Goal: Contribute content: Add original content to the website for others to see

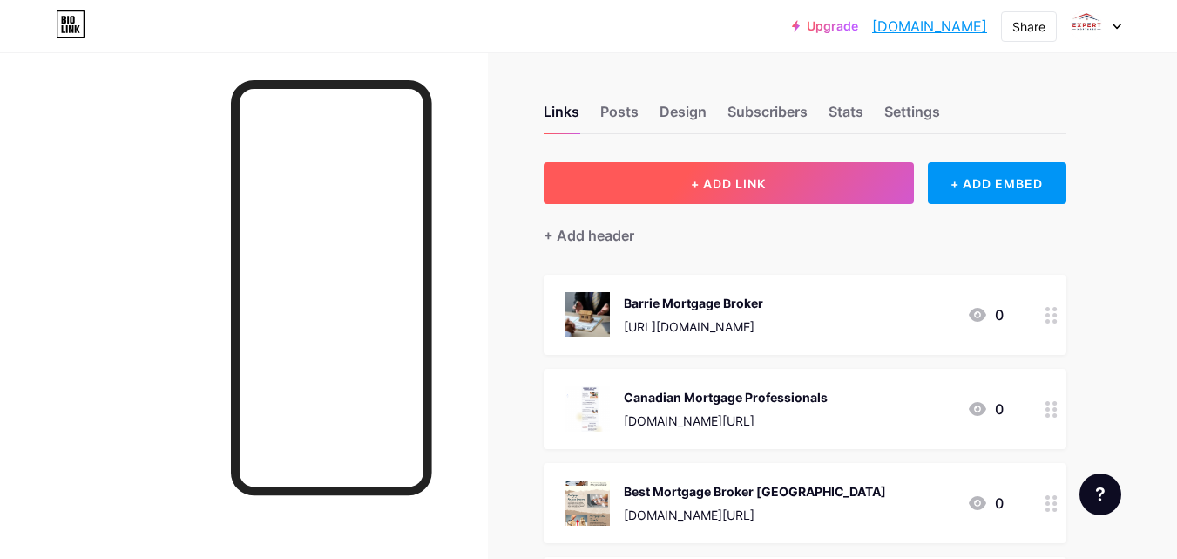
click at [722, 179] on span "+ ADD LINK" at bounding box center [728, 183] width 75 height 15
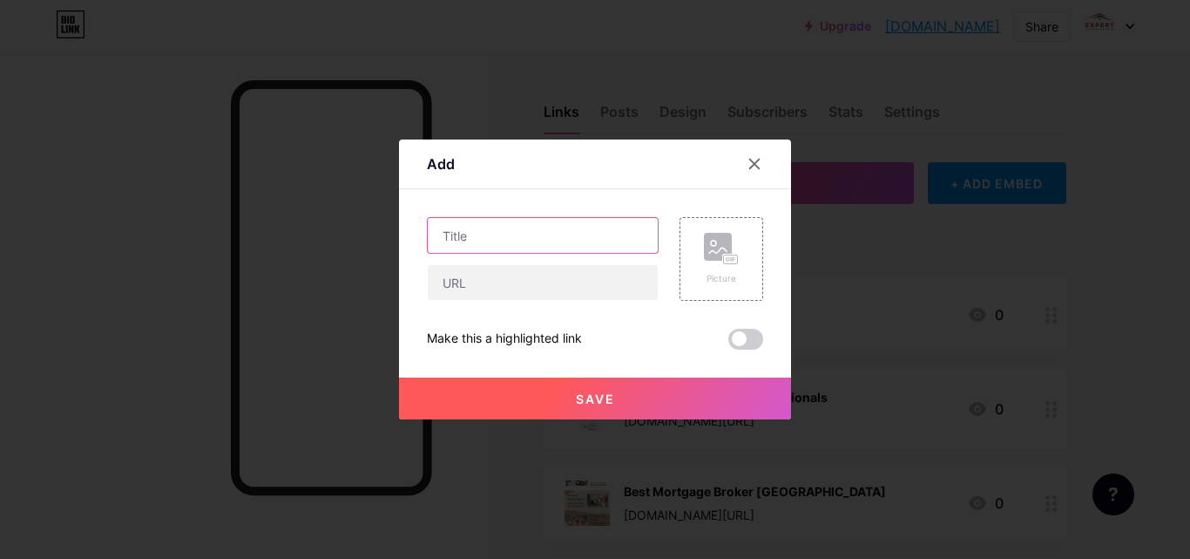
click at [514, 232] on input "text" at bounding box center [543, 235] width 230 height 35
click at [755, 165] on icon at bounding box center [755, 164] width 10 height 10
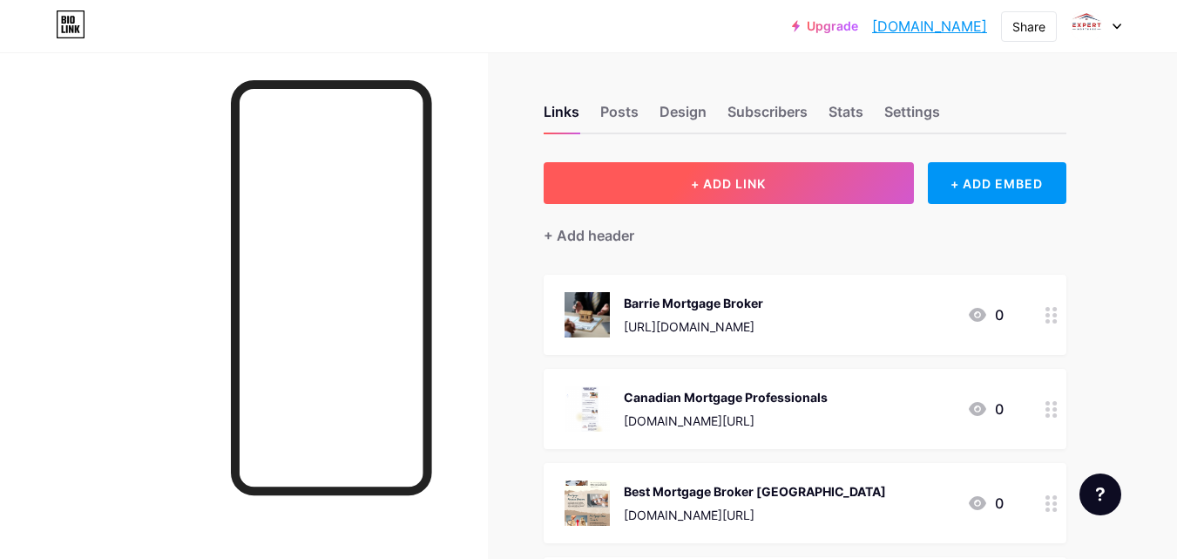
click at [721, 177] on span "+ ADD LINK" at bounding box center [728, 183] width 75 height 15
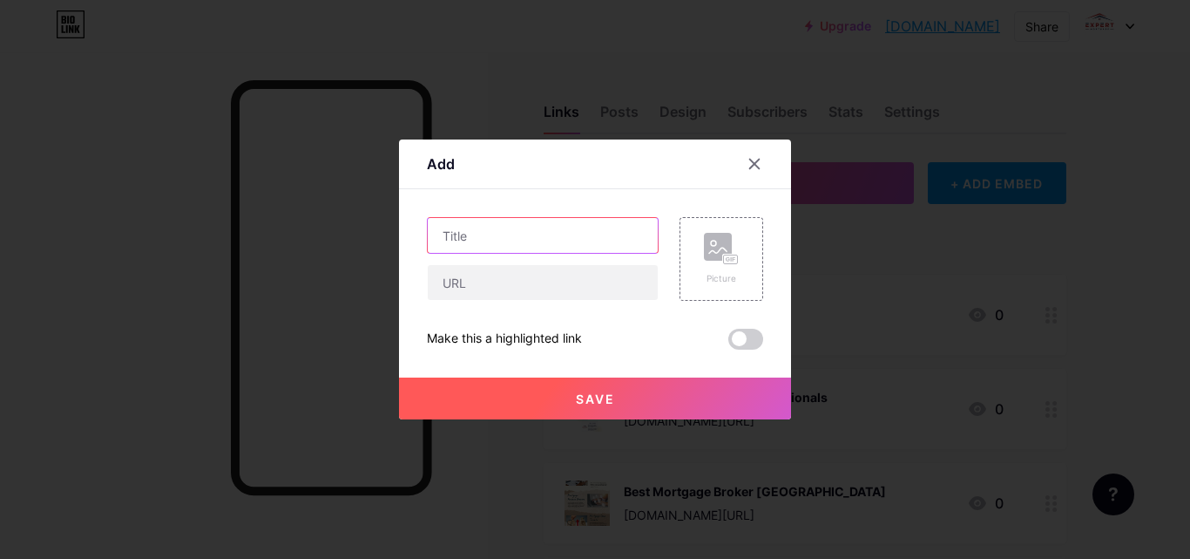
click at [471, 230] on input "text" at bounding box center [543, 235] width 230 height 35
paste input "Mortgage Brokers Barrie"
type input "Mortgage Brokers Barrie"
click at [709, 247] on rect at bounding box center [718, 247] width 28 height 28
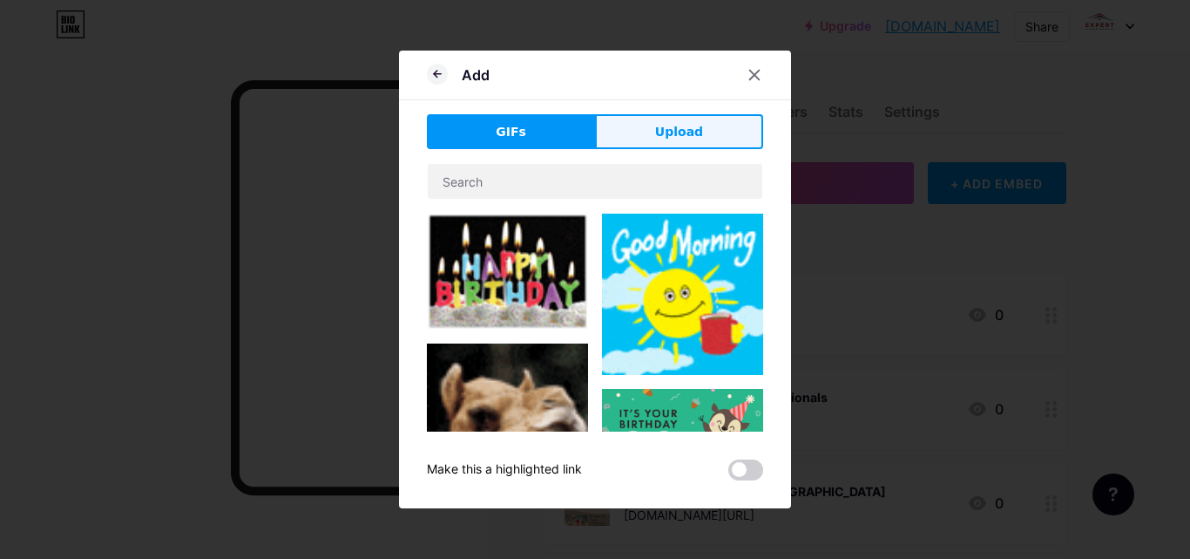
click at [692, 130] on span "Upload" at bounding box center [679, 132] width 48 height 18
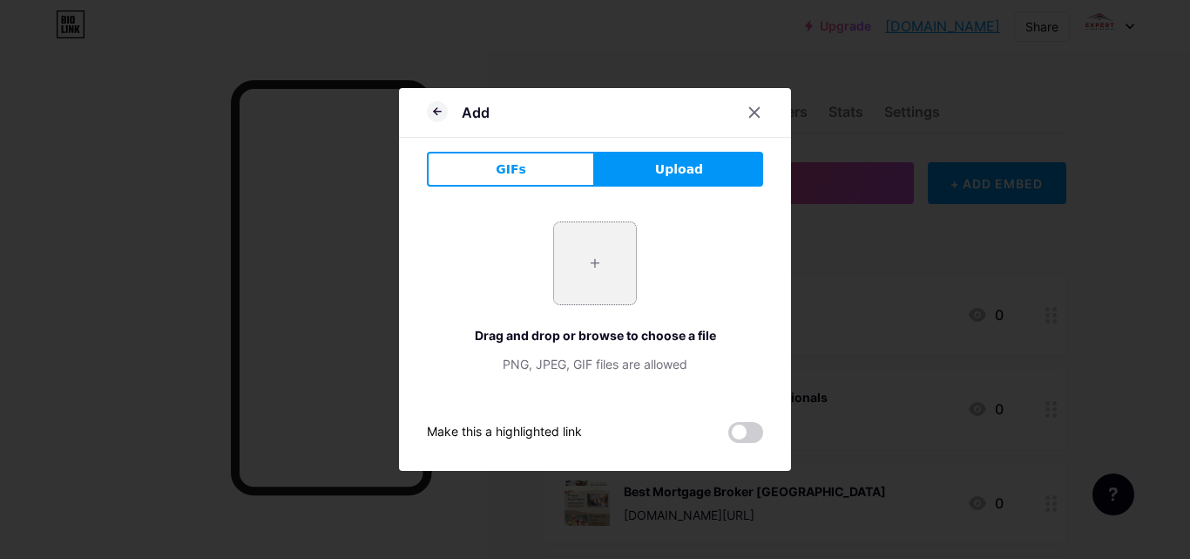
click at [599, 263] on input "file" at bounding box center [595, 263] width 82 height 82
type input "C:\fakepath\Best Home Loan-.png"
click at [752, 431] on span at bounding box center [745, 432] width 35 height 21
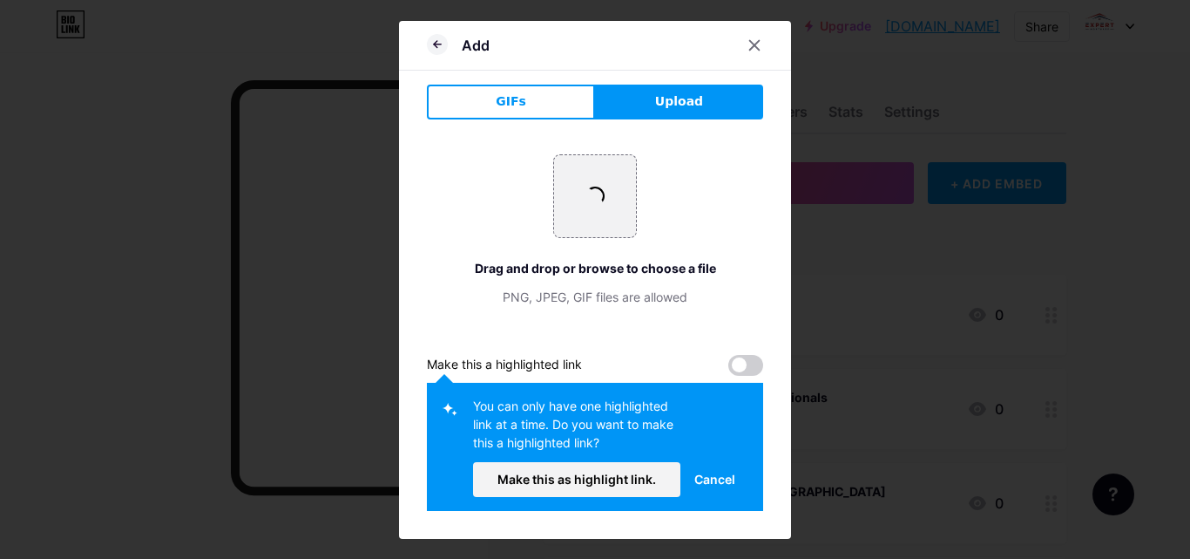
click at [749, 359] on span at bounding box center [745, 365] width 35 height 21
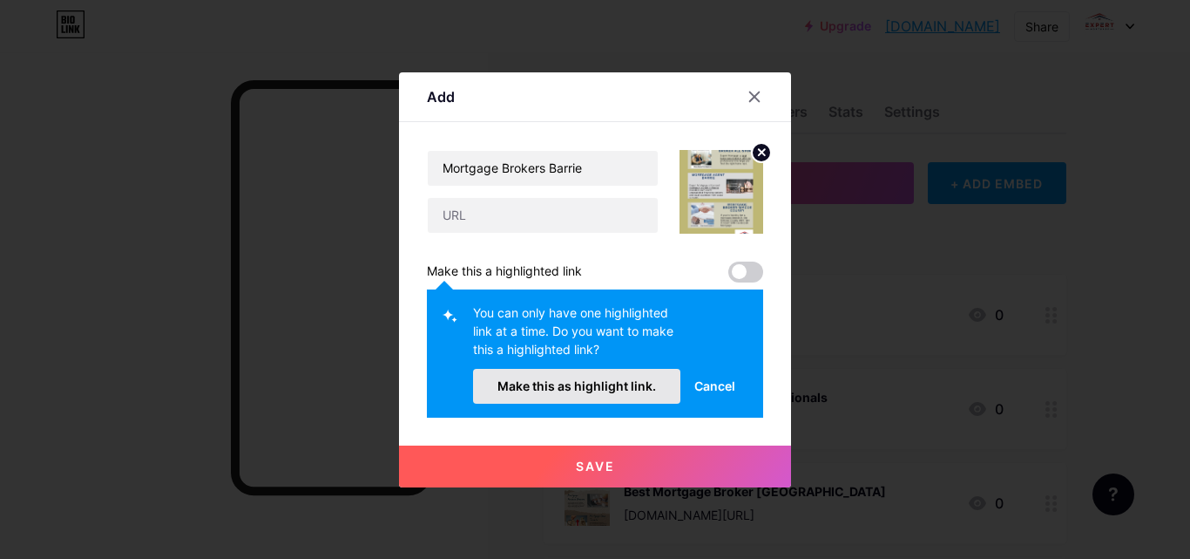
click at [591, 390] on span "Make this as highlight link." at bounding box center [577, 385] width 159 height 15
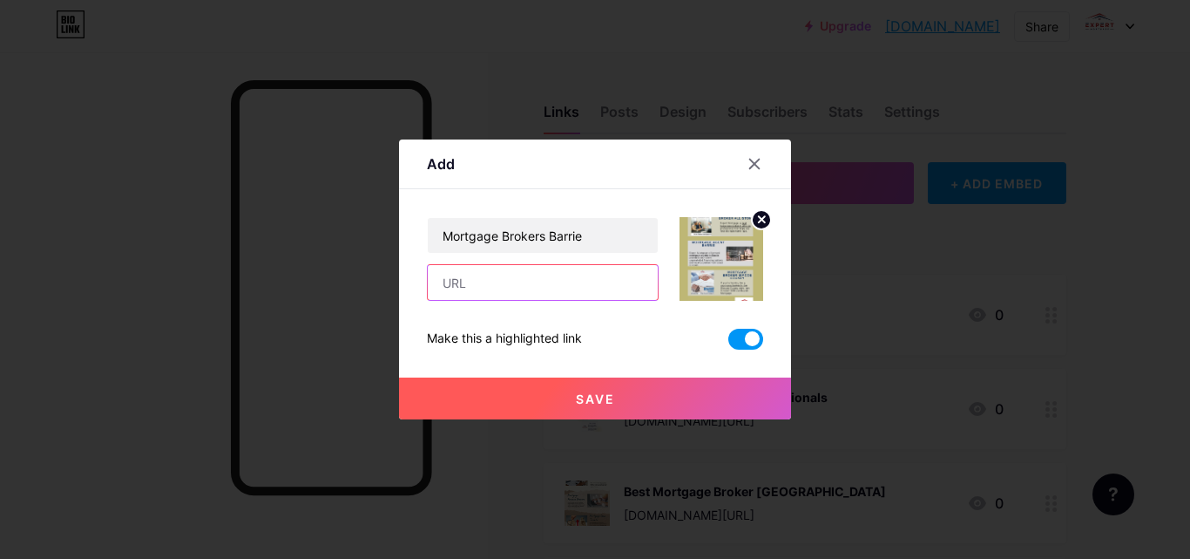
click at [515, 277] on input "text" at bounding box center [543, 282] width 230 height 35
type input "[URL][DOMAIN_NAME]"
click at [586, 396] on span "Save" at bounding box center [595, 398] width 39 height 15
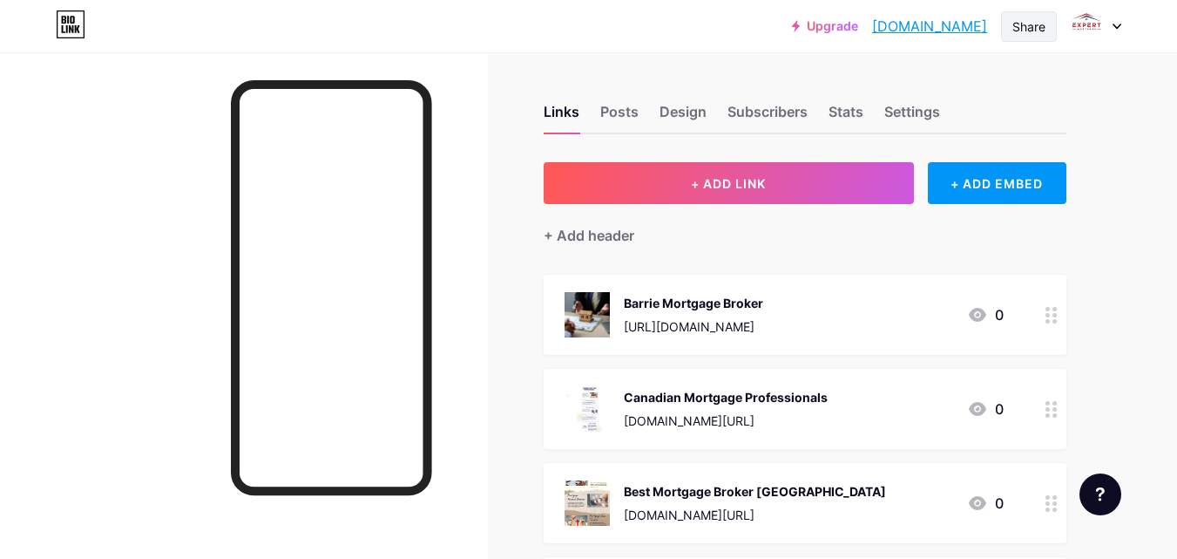
click at [1036, 23] on div "Share" at bounding box center [1029, 26] width 33 height 18
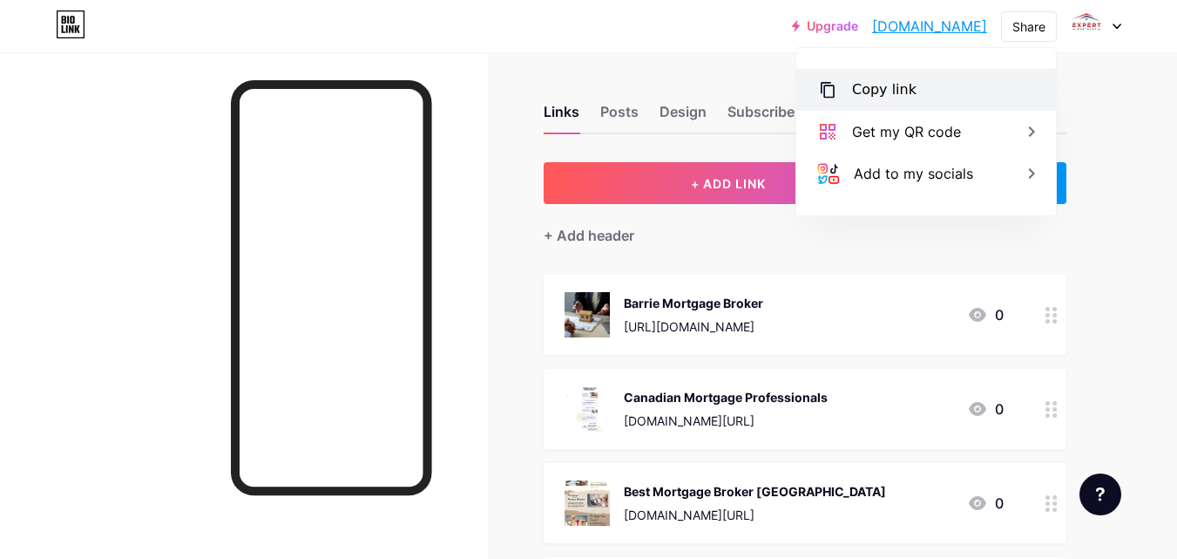
click at [932, 95] on div "Copy link" at bounding box center [926, 90] width 260 height 42
